Goal: Information Seeking & Learning: Learn about a topic

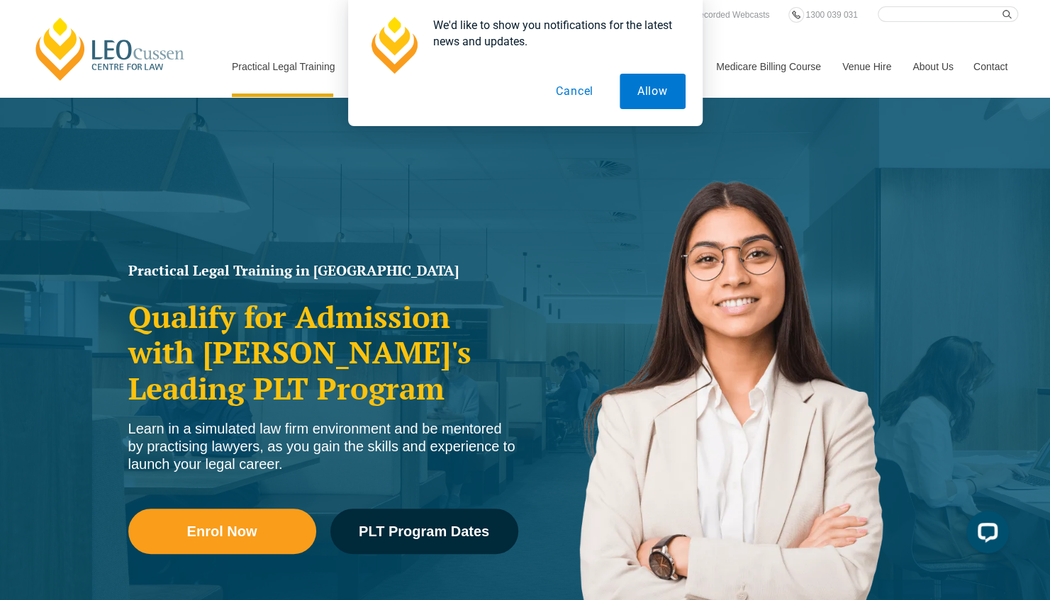
click at [567, 88] on button "Cancel" at bounding box center [574, 91] width 73 height 35
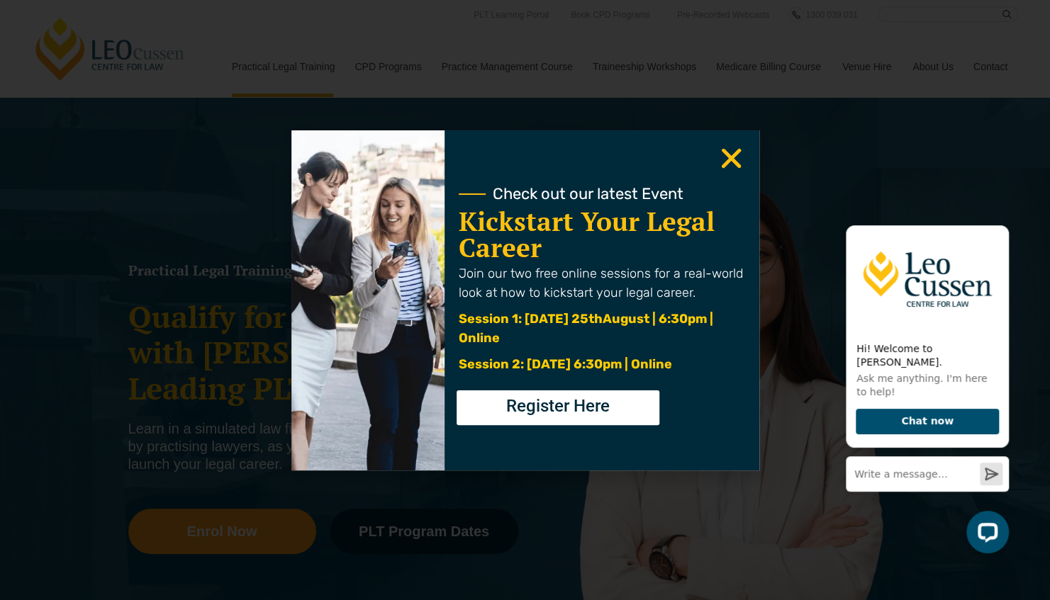
click at [726, 159] on icon "Close" at bounding box center [731, 159] width 28 height 28
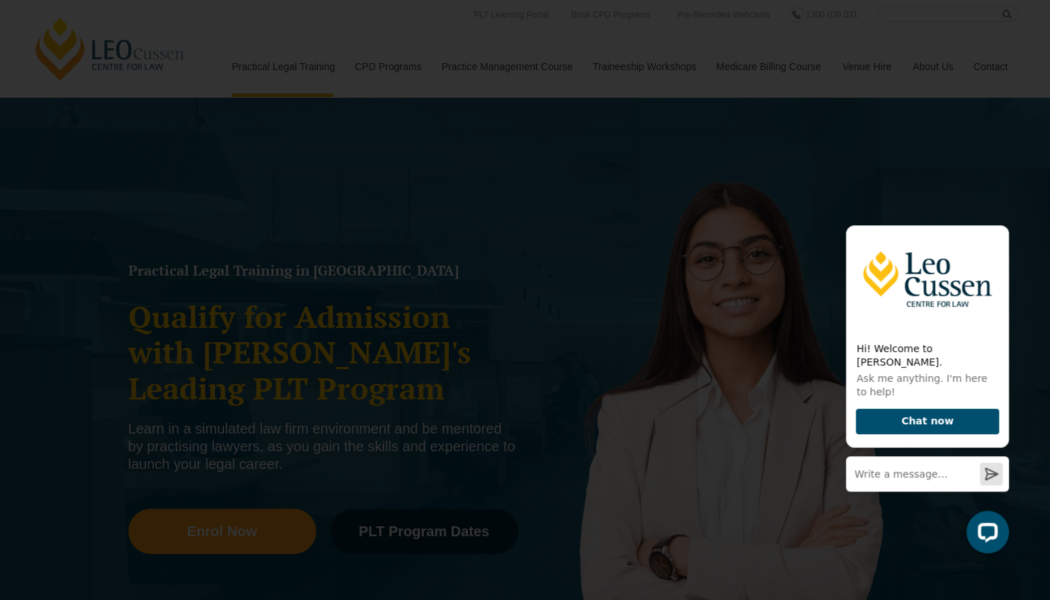
click at [737, 156] on icon "Close" at bounding box center [731, 159] width 28 height 28
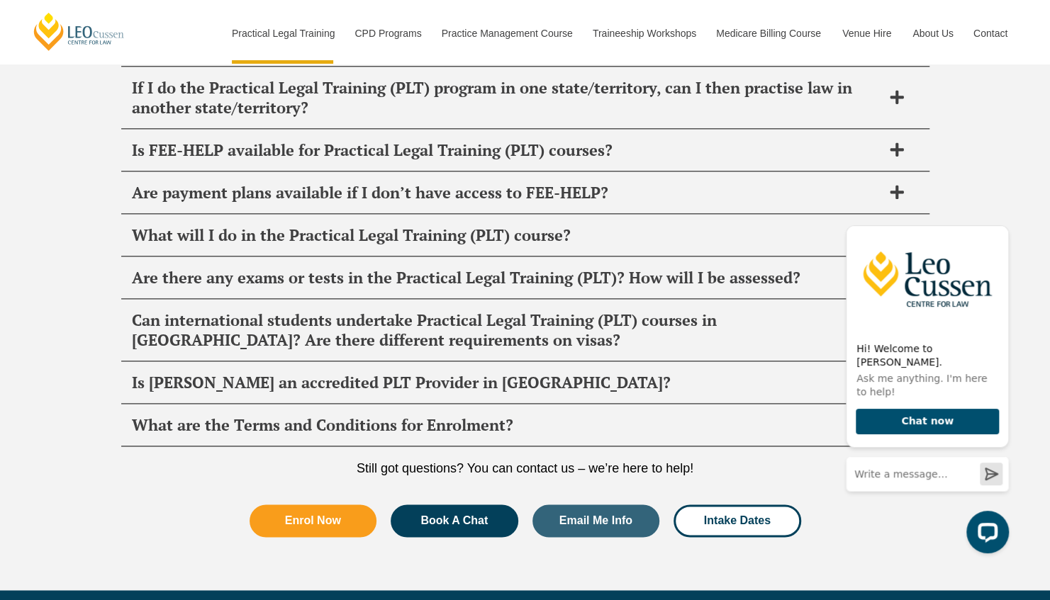
scroll to position [6997, 0]
